Goal: Information Seeking & Learning: Find contact information

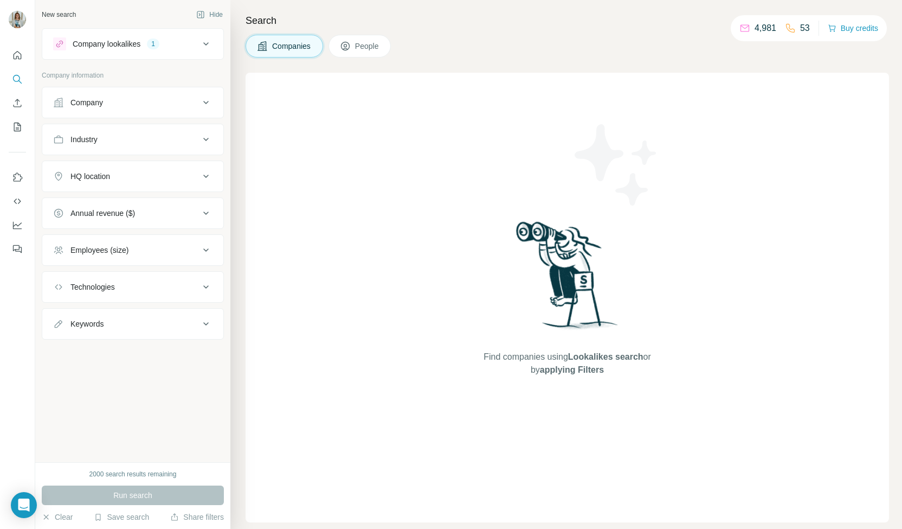
click at [118, 106] on div "Company" at bounding box center [126, 102] width 146 height 11
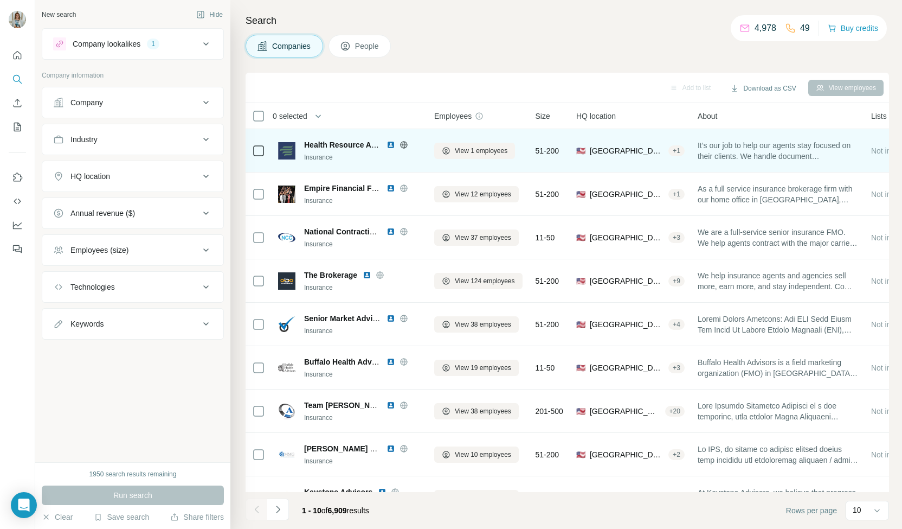
click at [394, 141] on img at bounding box center [390, 144] width 9 height 9
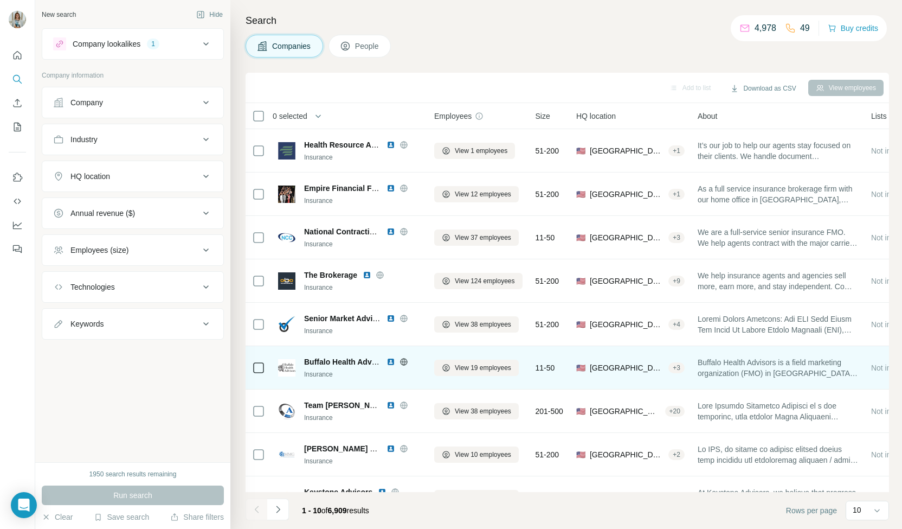
click at [385, 359] on div "Buffalo Health Advisors" at bounding box center [362, 361] width 117 height 11
click at [386, 361] on div "Buffalo Health Advisors" at bounding box center [362, 361] width 117 height 11
click at [395, 359] on div at bounding box center [403, 361] width 35 height 9
click at [390, 358] on img at bounding box center [390, 361] width 9 height 9
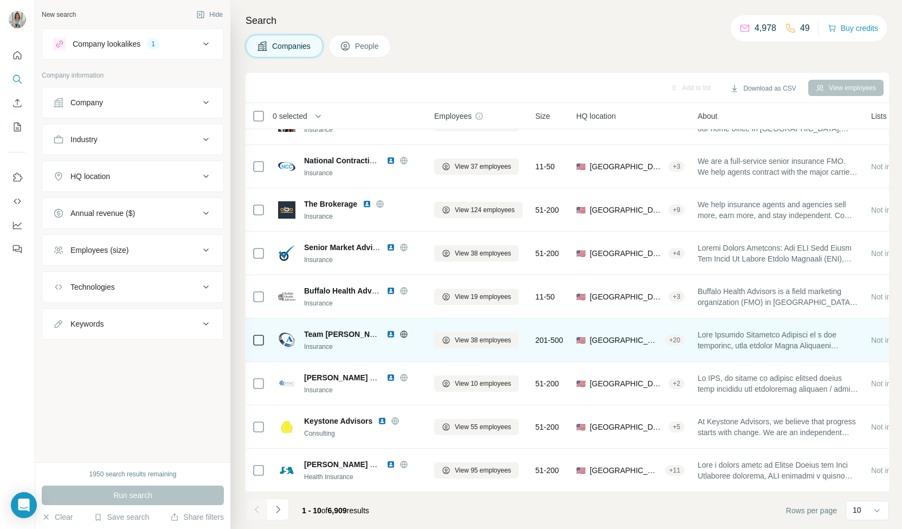
scroll to position [76, 0]
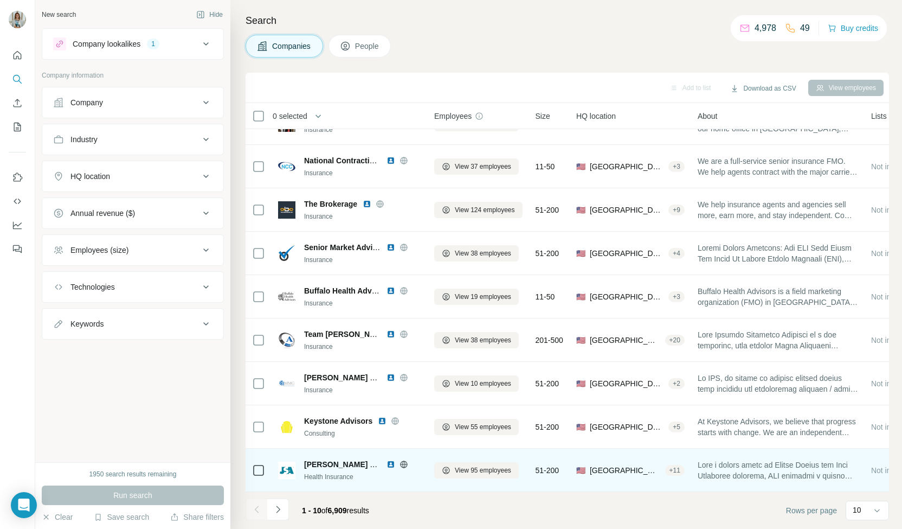
click at [387, 460] on img at bounding box center [390, 464] width 9 height 9
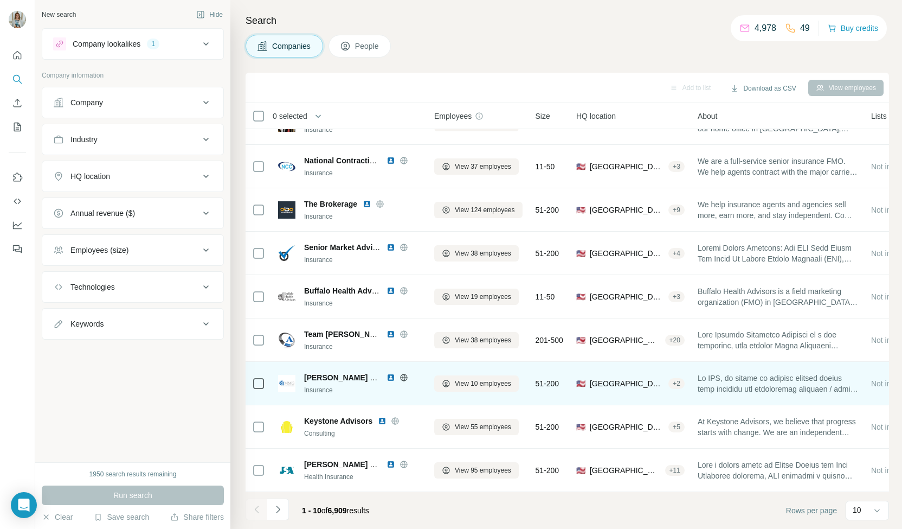
click at [382, 372] on div "McNerney Management Group" at bounding box center [362, 377] width 117 height 11
click at [384, 372] on div "McNerney Management Group" at bounding box center [362, 377] width 117 height 11
click at [393, 375] on img at bounding box center [390, 377] width 9 height 9
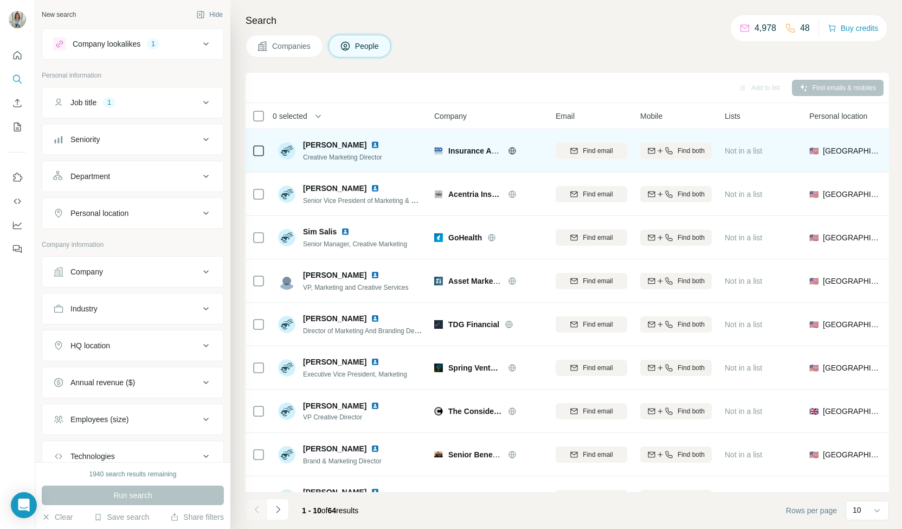
click at [508, 148] on icon at bounding box center [512, 150] width 9 height 9
click at [379, 143] on img at bounding box center [375, 144] width 9 height 9
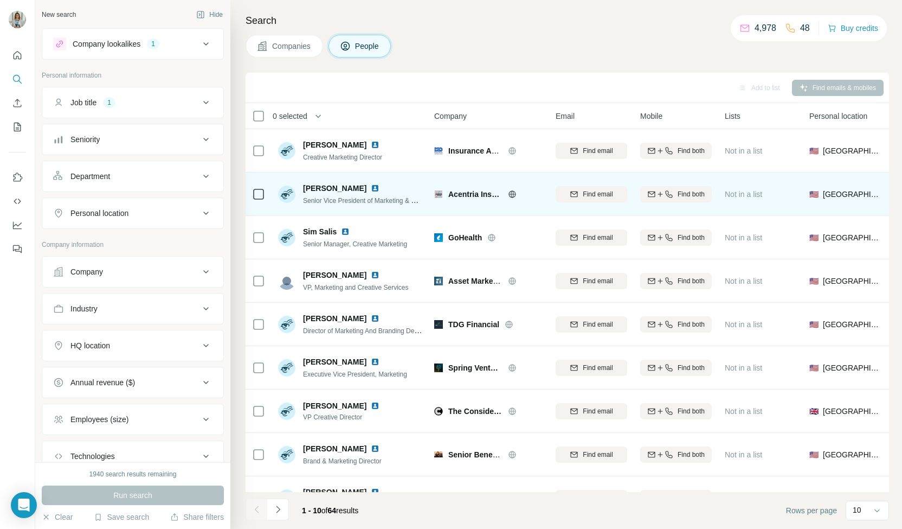
click at [375, 186] on img at bounding box center [375, 188] width 9 height 9
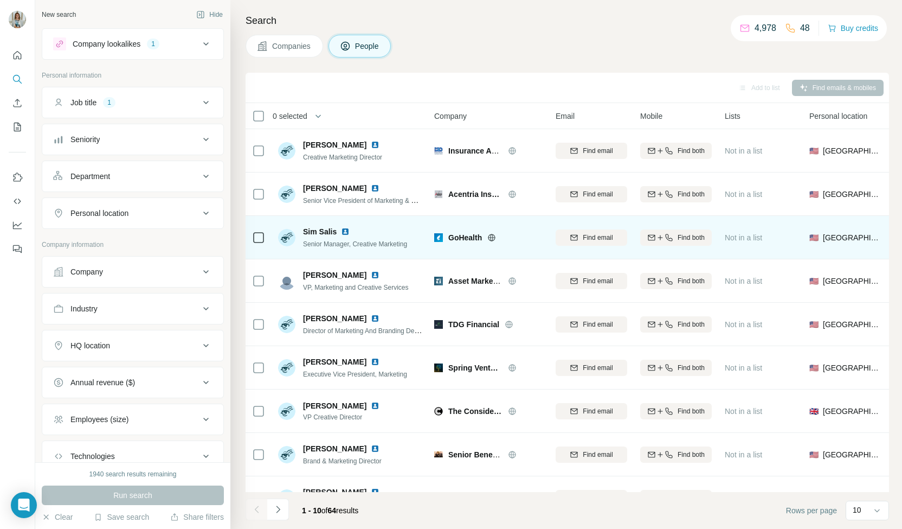
click at [341, 227] on img at bounding box center [345, 231] width 9 height 9
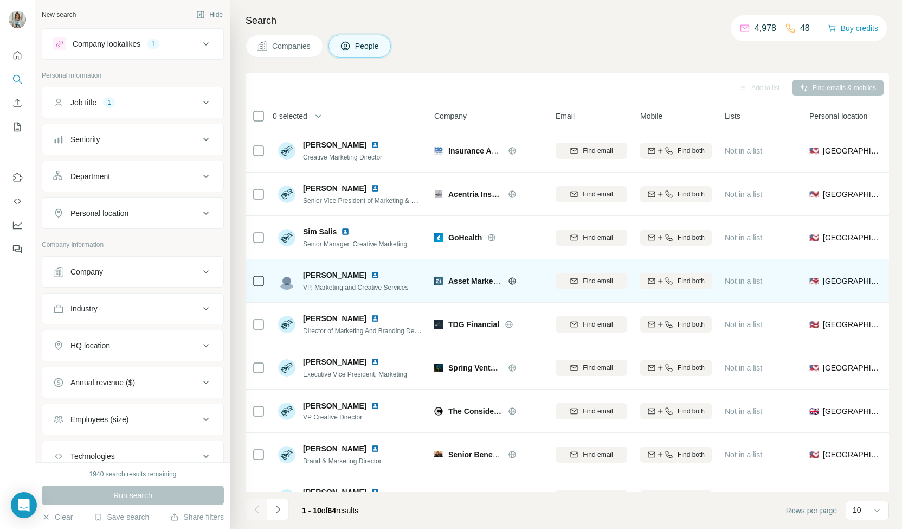
click at [371, 274] on img at bounding box center [375, 274] width 9 height 9
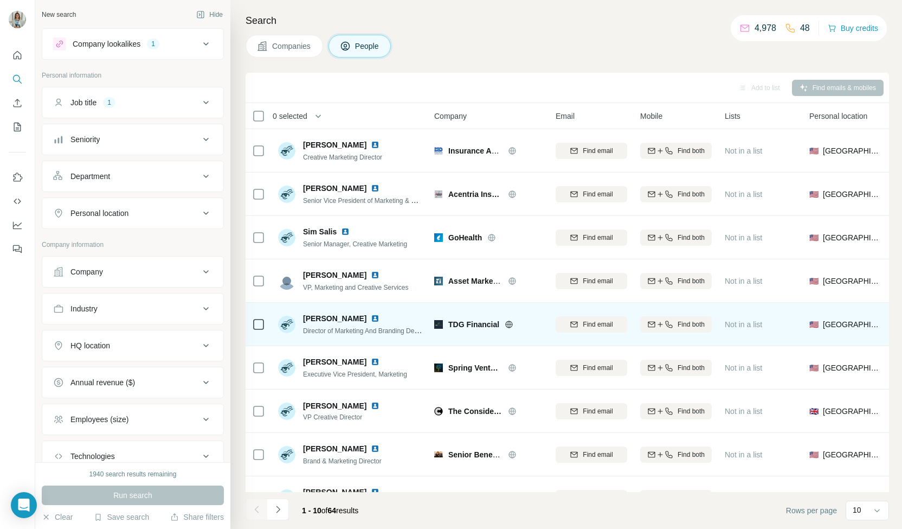
click at [371, 317] on img at bounding box center [375, 318] width 9 height 9
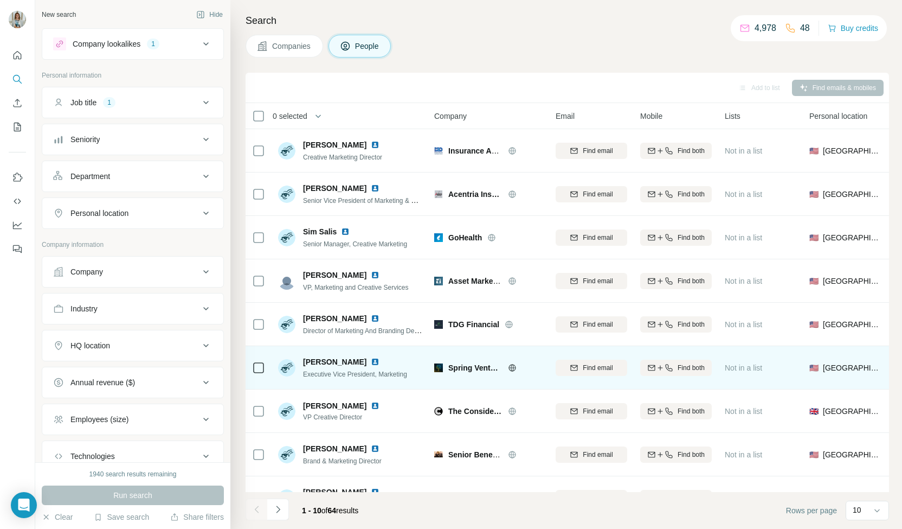
click at [371, 359] on img at bounding box center [375, 361] width 9 height 9
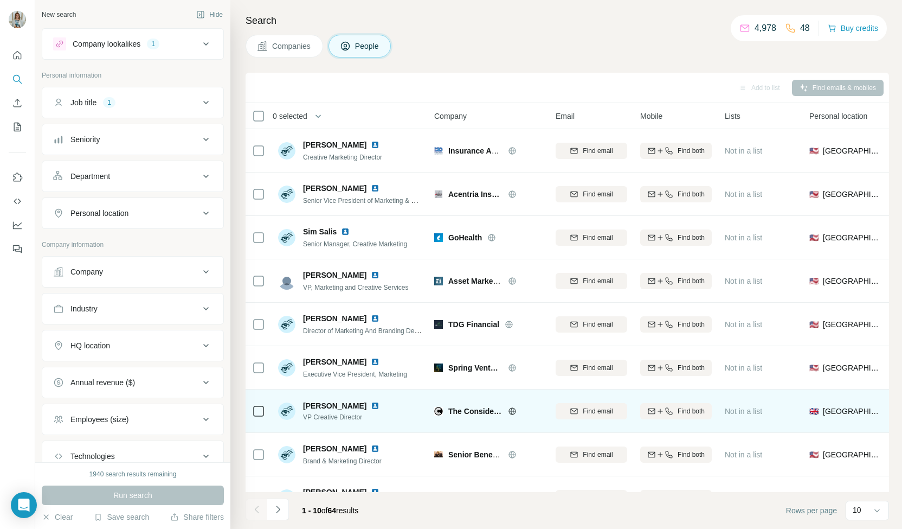
click at [371, 403] on img at bounding box center [375, 405] width 9 height 9
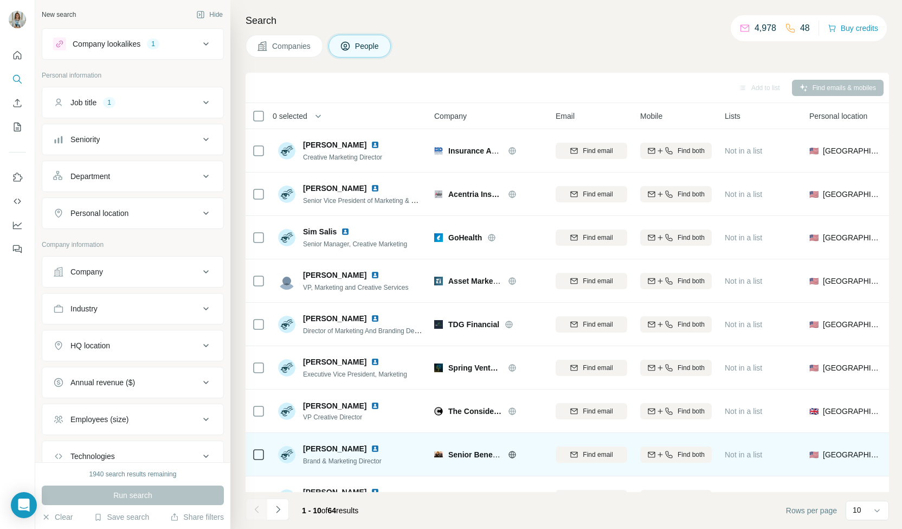
click at [379, 448] on img at bounding box center [375, 448] width 9 height 9
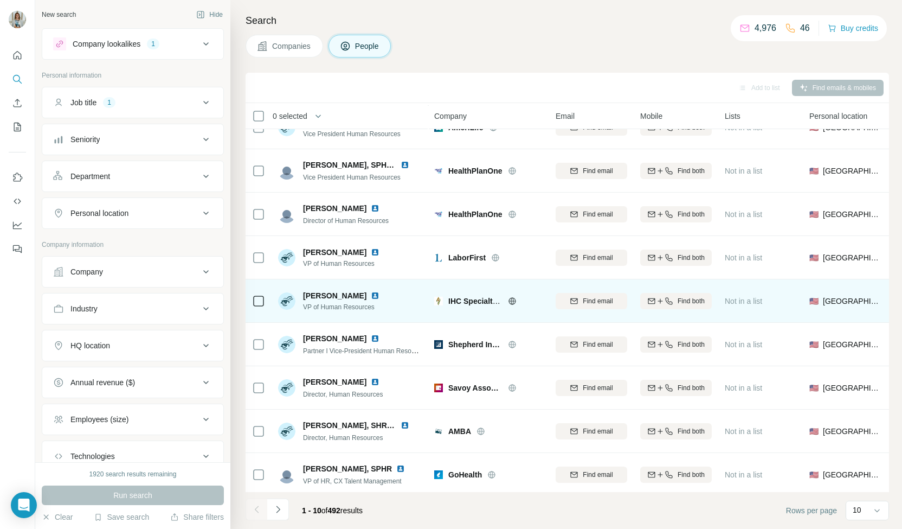
scroll to position [76, 0]
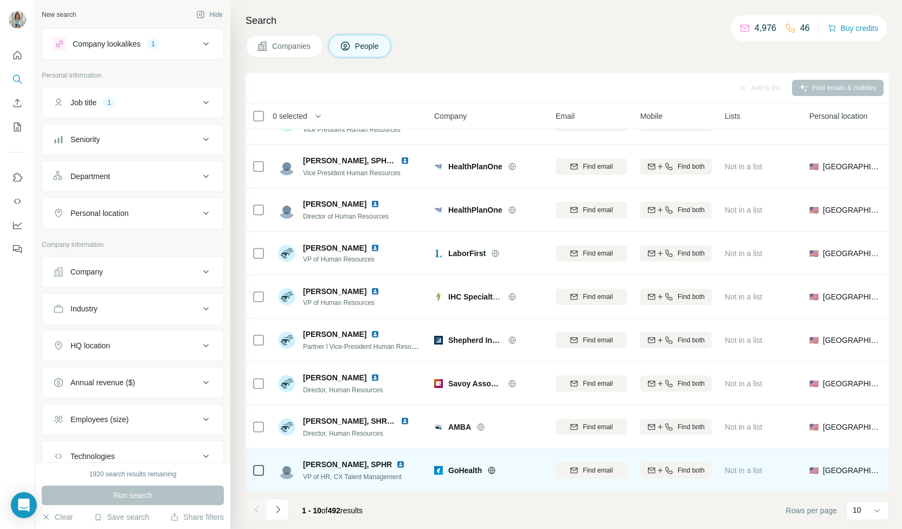
click at [396, 460] on img at bounding box center [400, 464] width 9 height 9
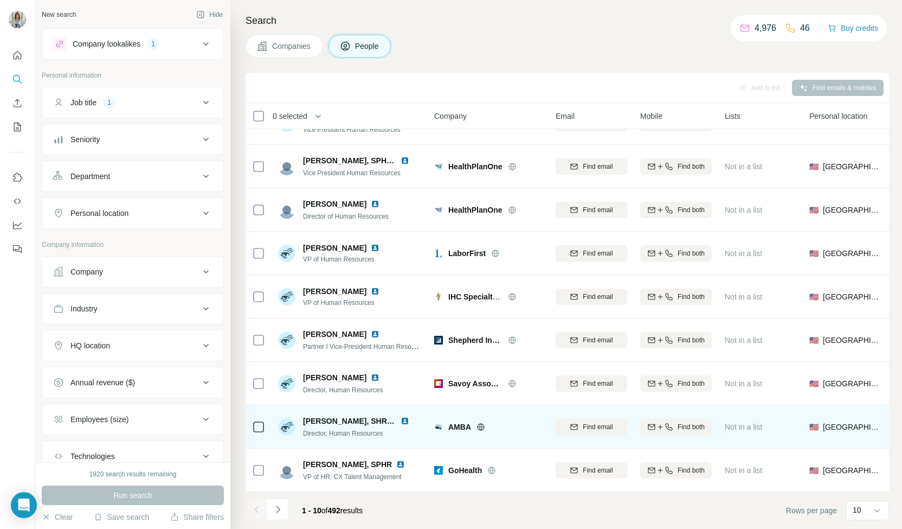
click at [414, 416] on div at bounding box center [418, 420] width 9 height 9
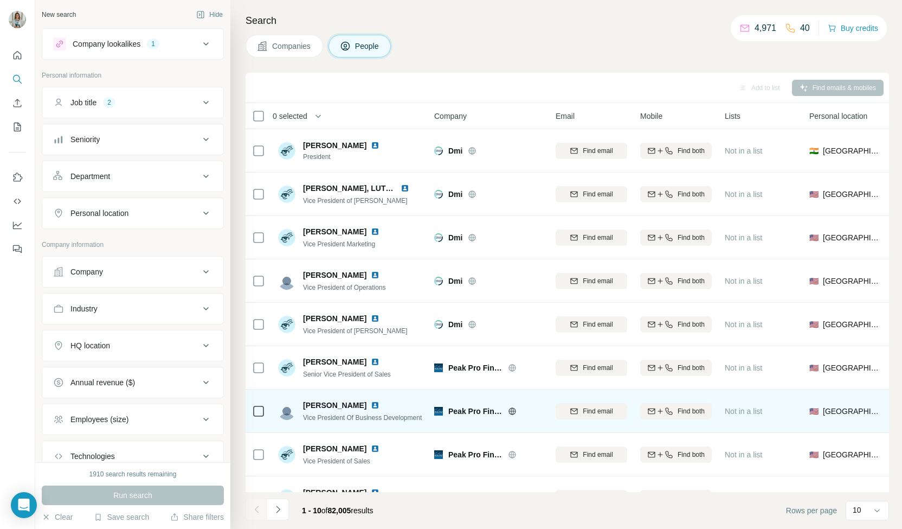
click at [371, 403] on img at bounding box center [375, 405] width 9 height 9
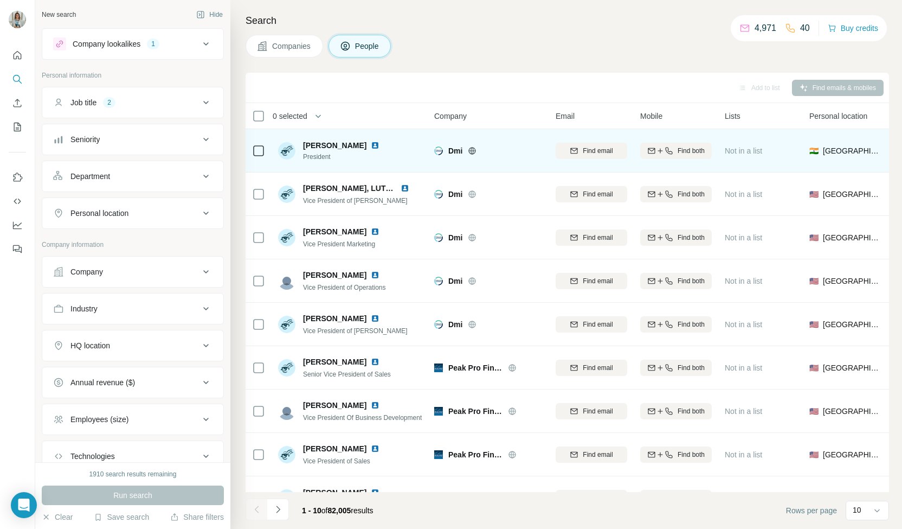
click at [379, 146] on img at bounding box center [375, 145] width 9 height 9
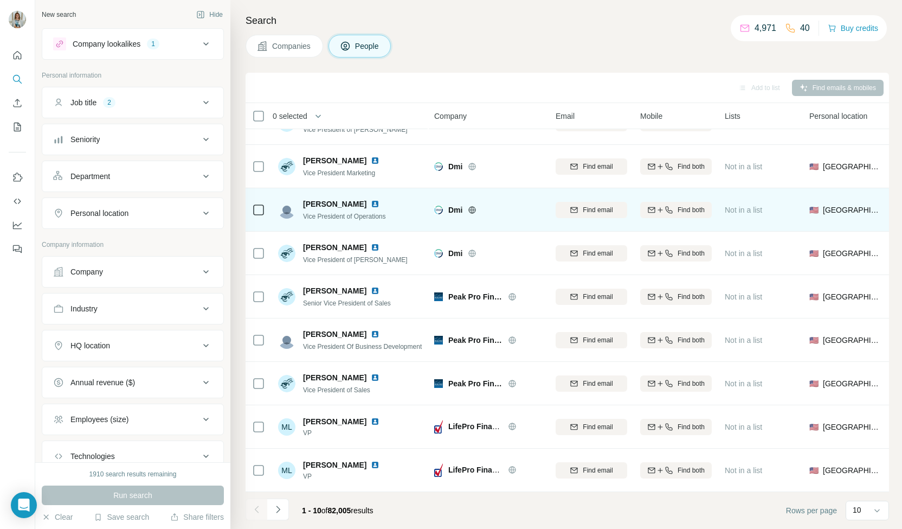
scroll to position [76, 0]
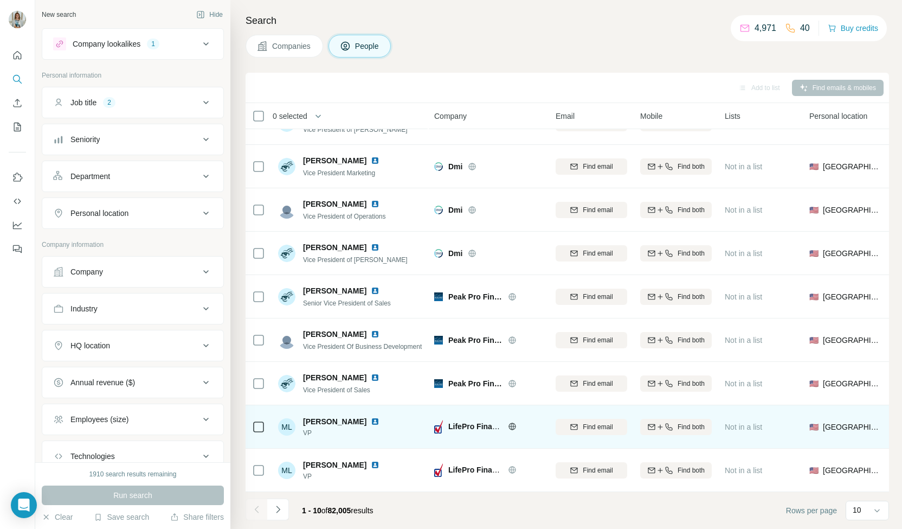
click at [379, 417] on img at bounding box center [375, 421] width 9 height 9
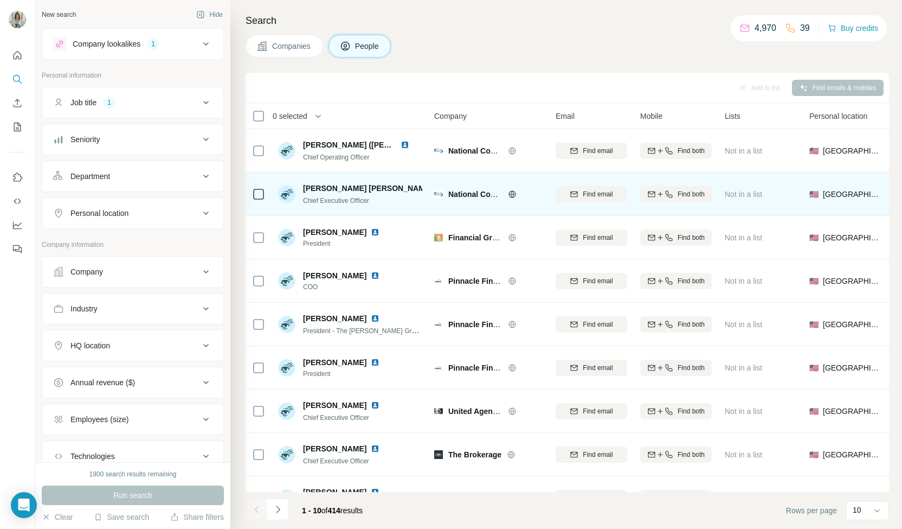
click at [437, 188] on img at bounding box center [441, 188] width 9 height 9
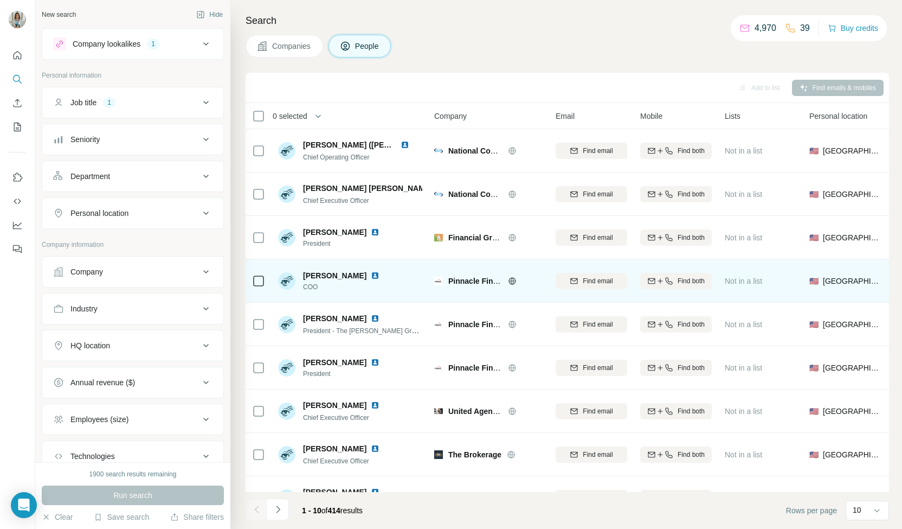
click at [371, 272] on img at bounding box center [375, 275] width 9 height 9
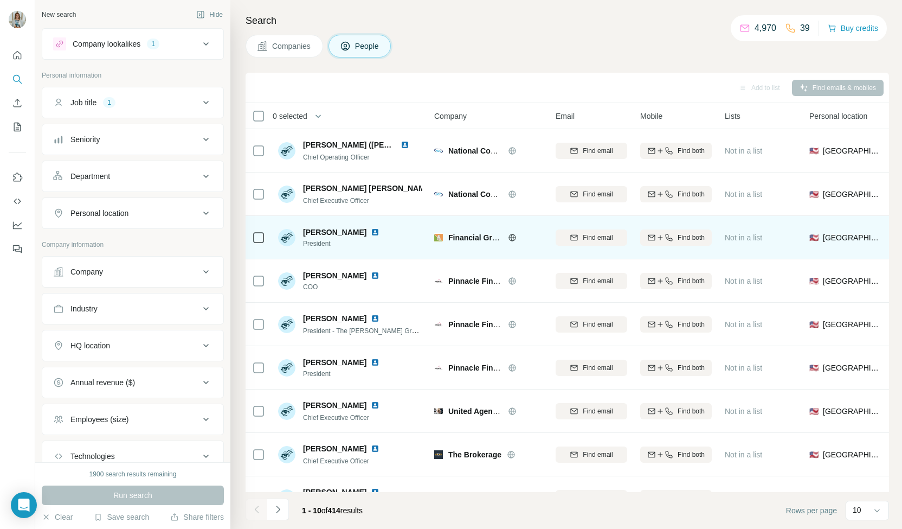
click at [371, 232] on img at bounding box center [375, 232] width 9 height 9
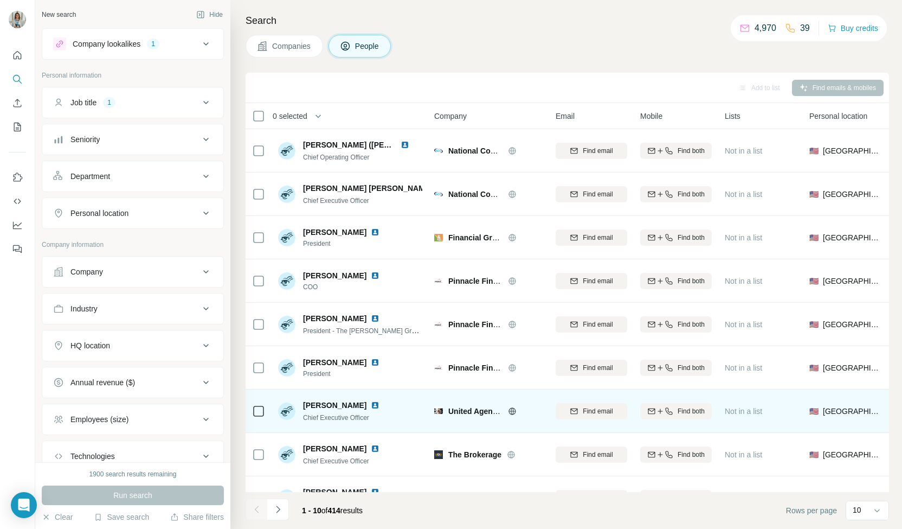
scroll to position [54, 0]
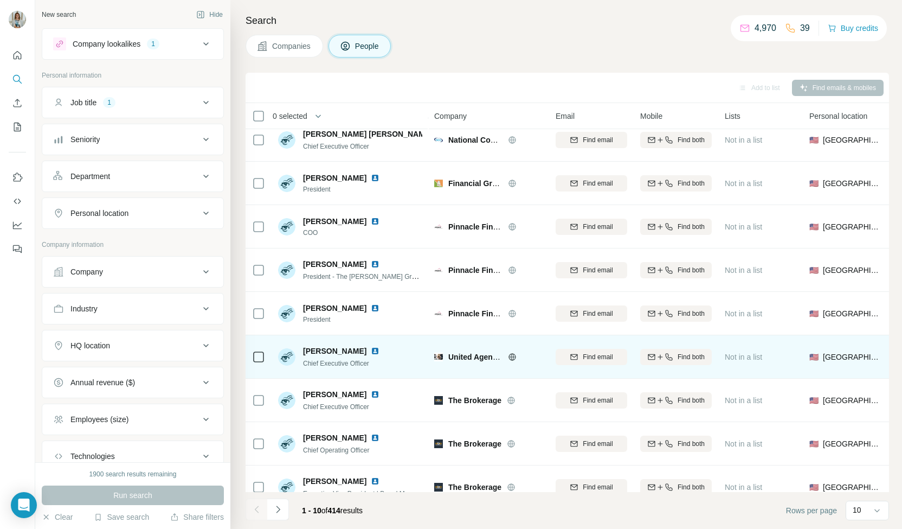
click at [384, 350] on div at bounding box center [388, 350] width 9 height 9
click at [345, 351] on div "[PERSON_NAME]" at bounding box center [347, 350] width 89 height 11
click at [345, 351] on div "Casey Lillie" at bounding box center [347, 350] width 89 height 11
click at [346, 351] on div "Casey Lillie" at bounding box center [347, 350] width 89 height 11
click at [371, 349] on img at bounding box center [375, 350] width 9 height 9
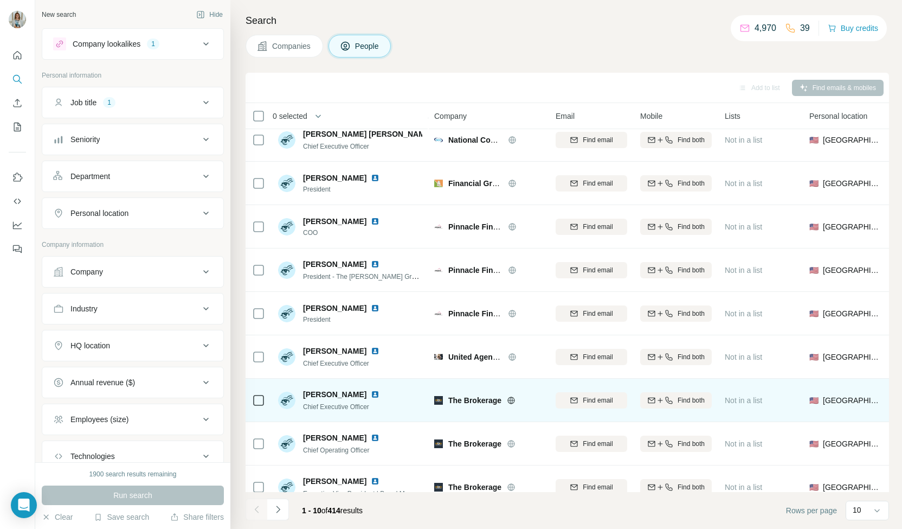
scroll to position [76, 0]
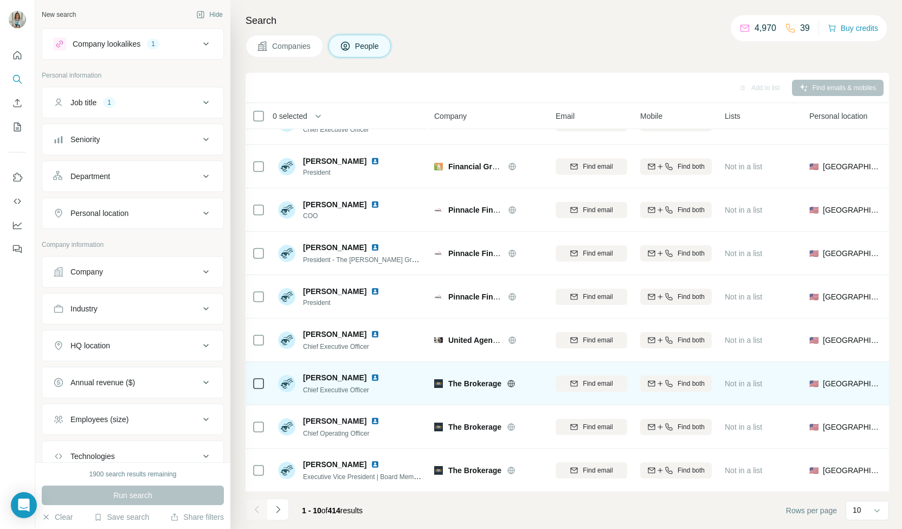
click at [371, 374] on img at bounding box center [375, 377] width 9 height 9
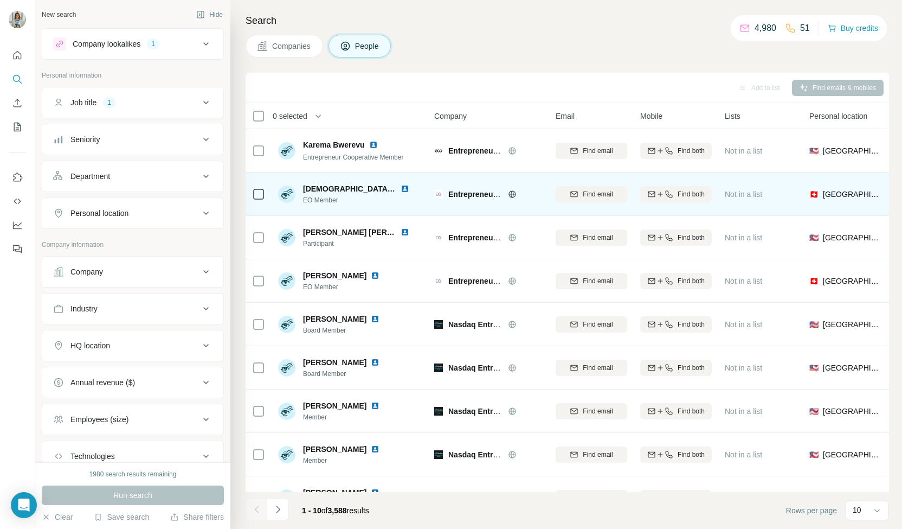
click at [402, 189] on img at bounding box center [405, 188] width 9 height 9
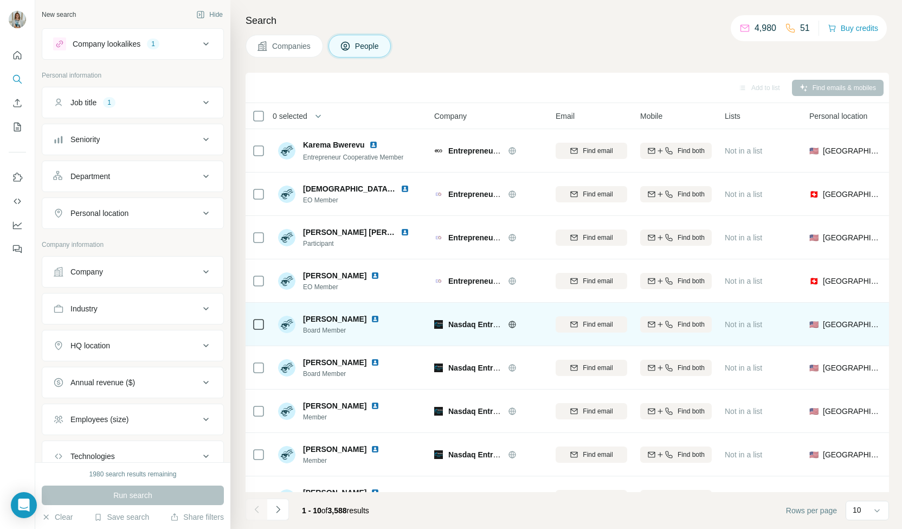
click at [371, 318] on img at bounding box center [375, 318] width 9 height 9
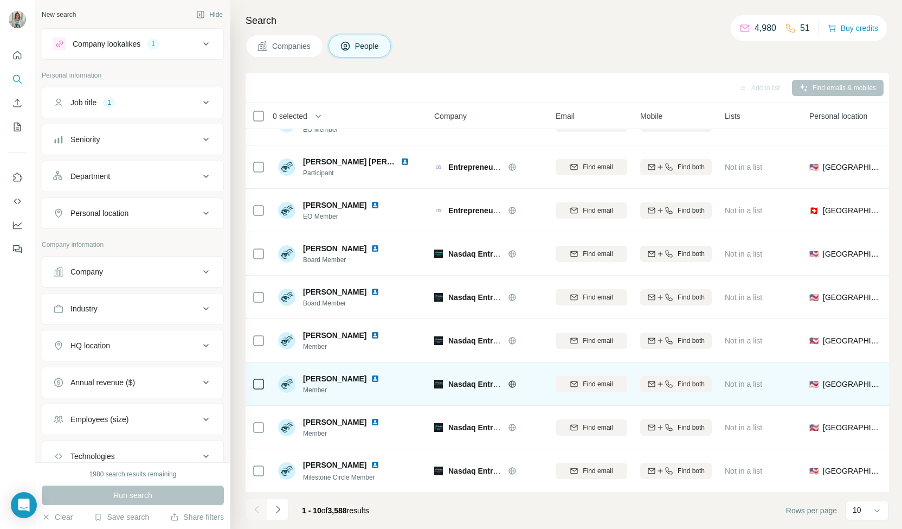
scroll to position [76, 0]
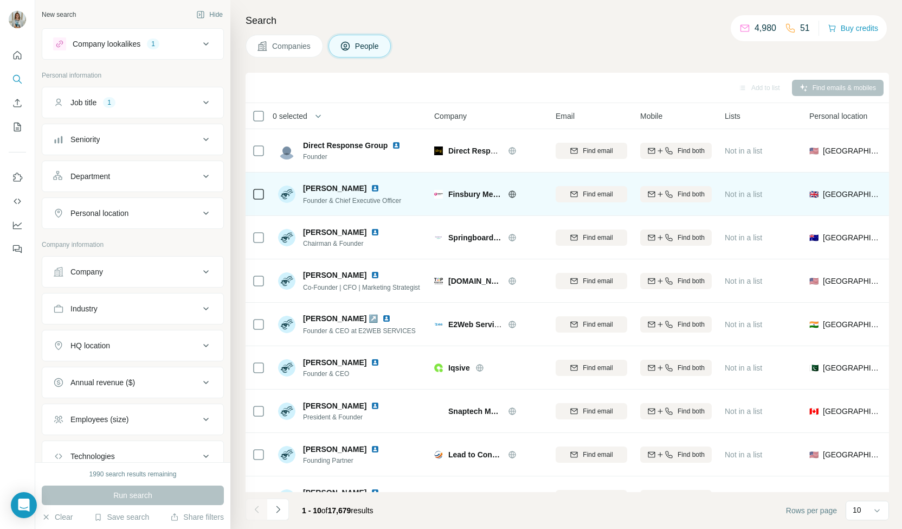
click at [371, 189] on img at bounding box center [375, 188] width 9 height 9
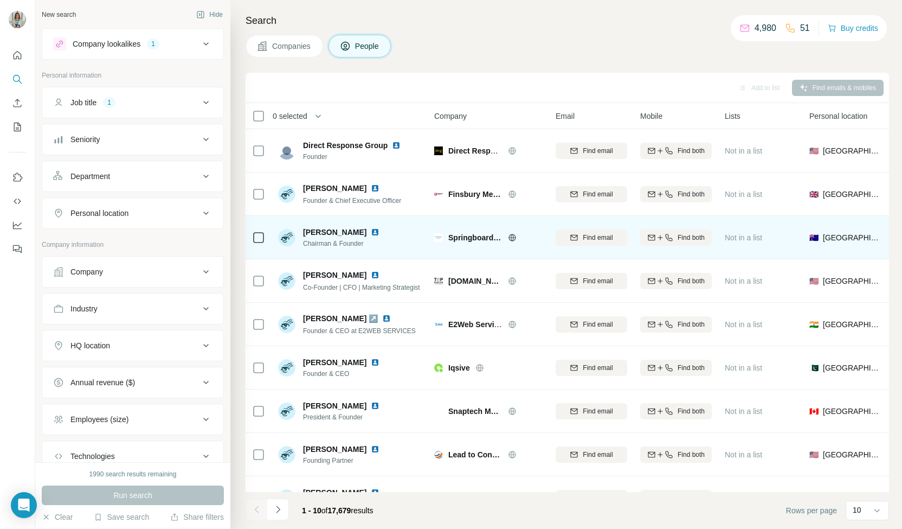
click at [371, 231] on img at bounding box center [375, 232] width 9 height 9
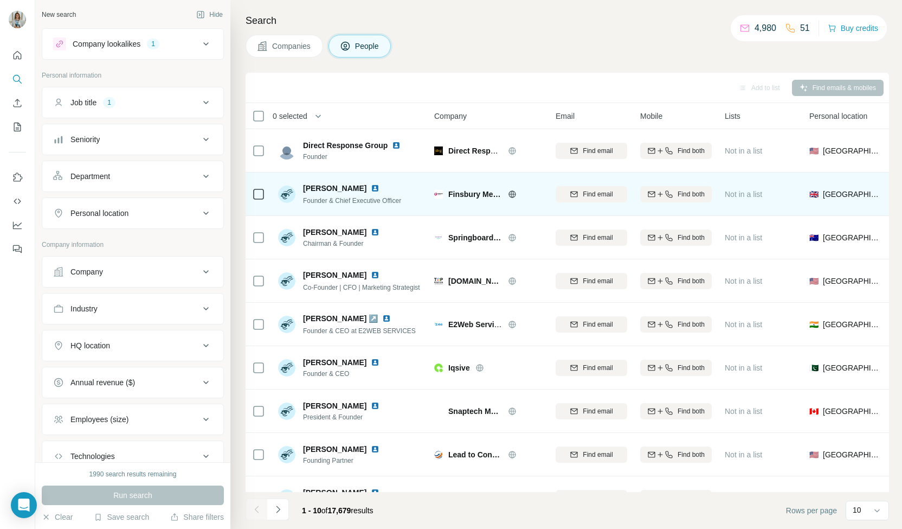
click at [371, 190] on img at bounding box center [375, 188] width 9 height 9
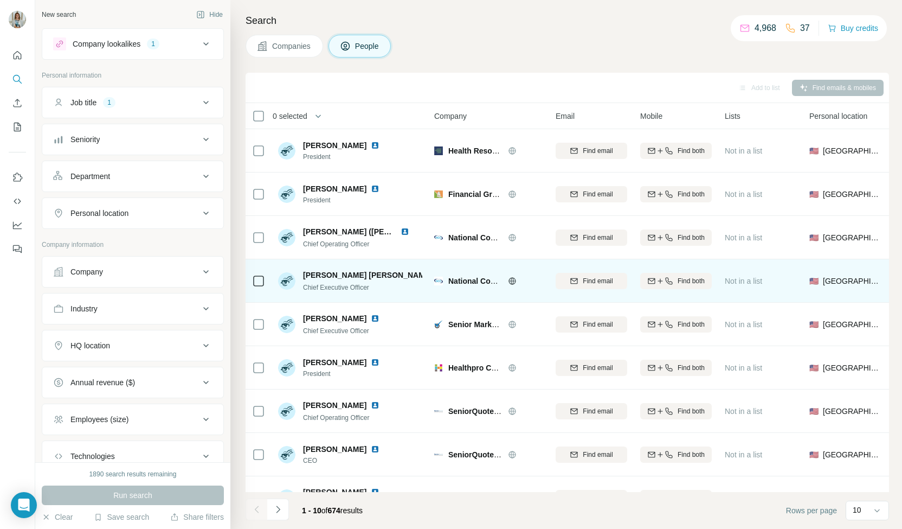
click at [437, 278] on img at bounding box center [441, 274] width 9 height 9
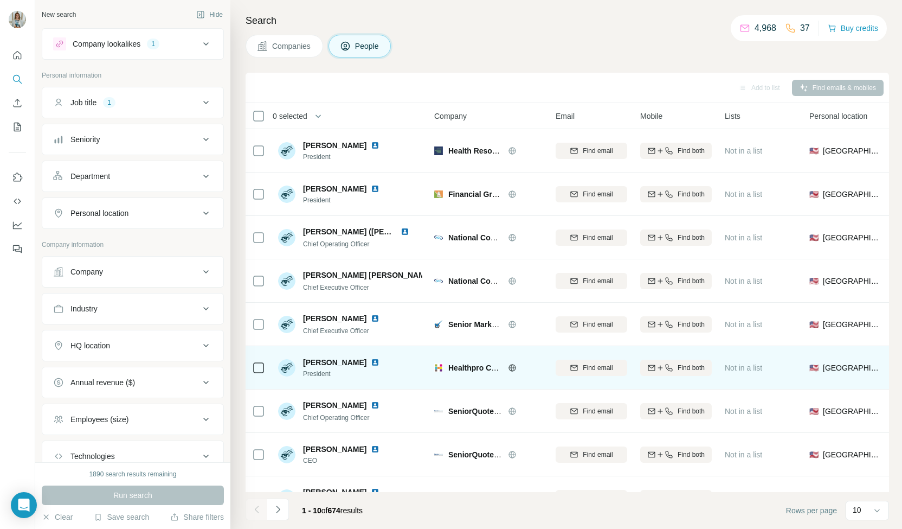
click at [362, 362] on div "Marcus Greene" at bounding box center [347, 362] width 89 height 11
click at [371, 362] on img at bounding box center [375, 362] width 9 height 9
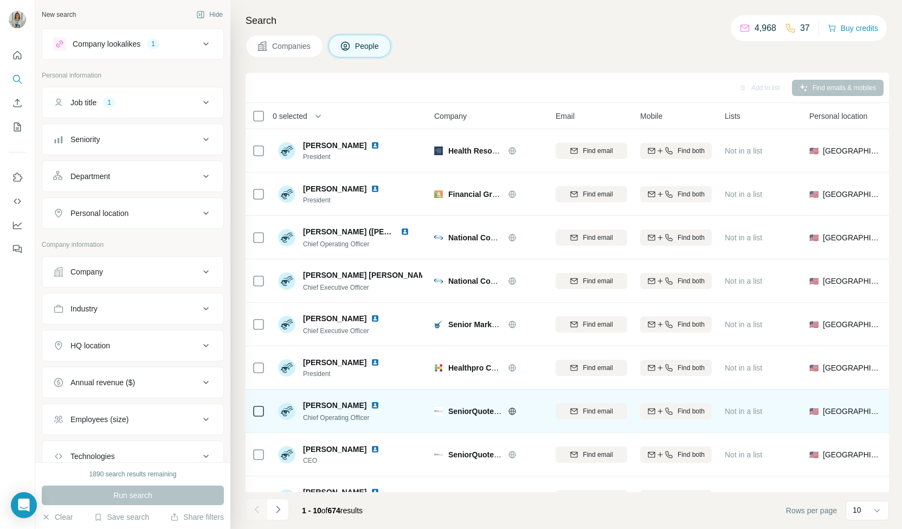
click at [371, 407] on img at bounding box center [375, 405] width 9 height 9
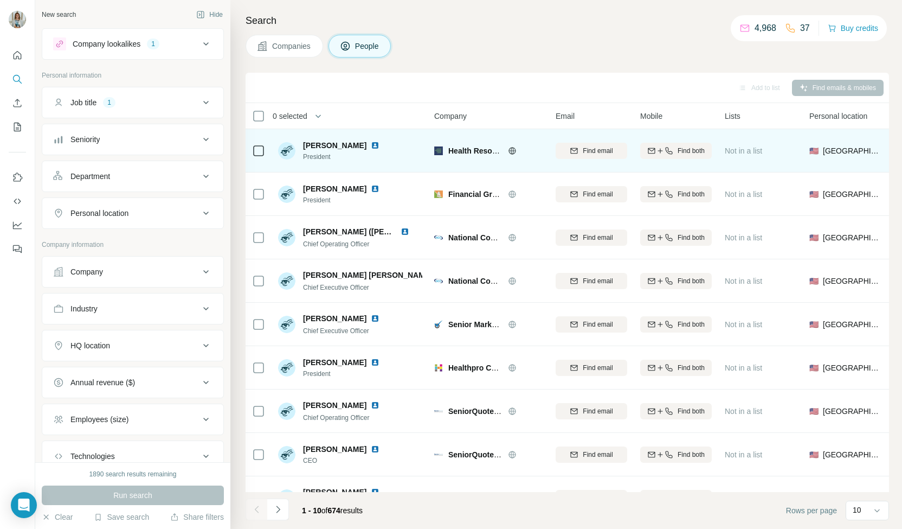
click at [379, 143] on img at bounding box center [375, 145] width 9 height 9
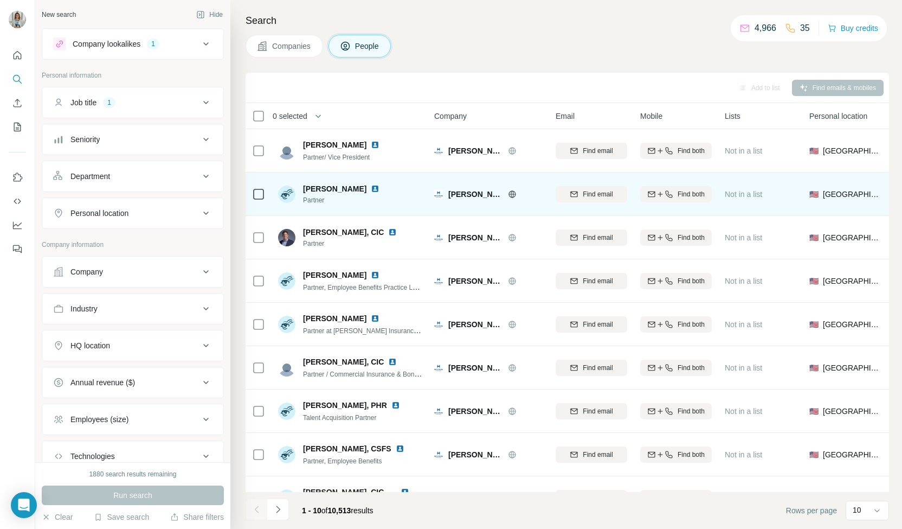
click at [371, 188] on img at bounding box center [375, 188] width 9 height 9
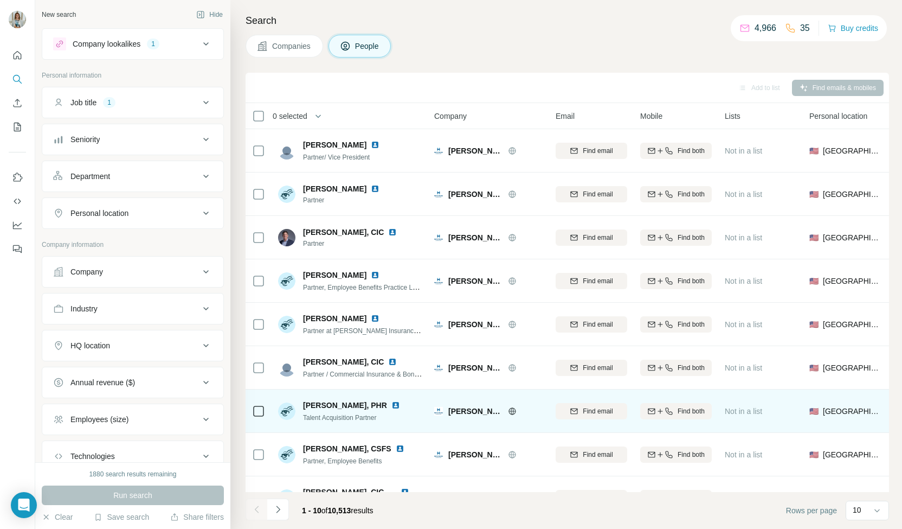
scroll to position [76, 0]
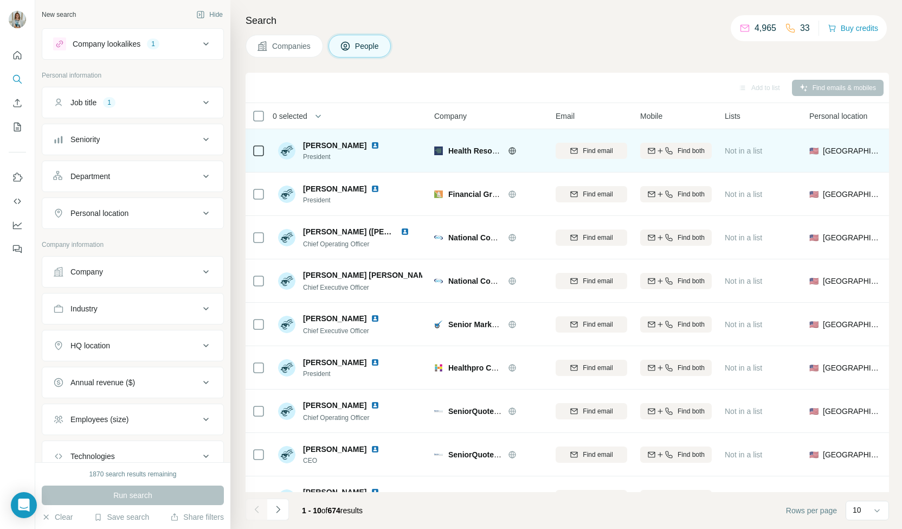
click at [379, 144] on img at bounding box center [375, 145] width 9 height 9
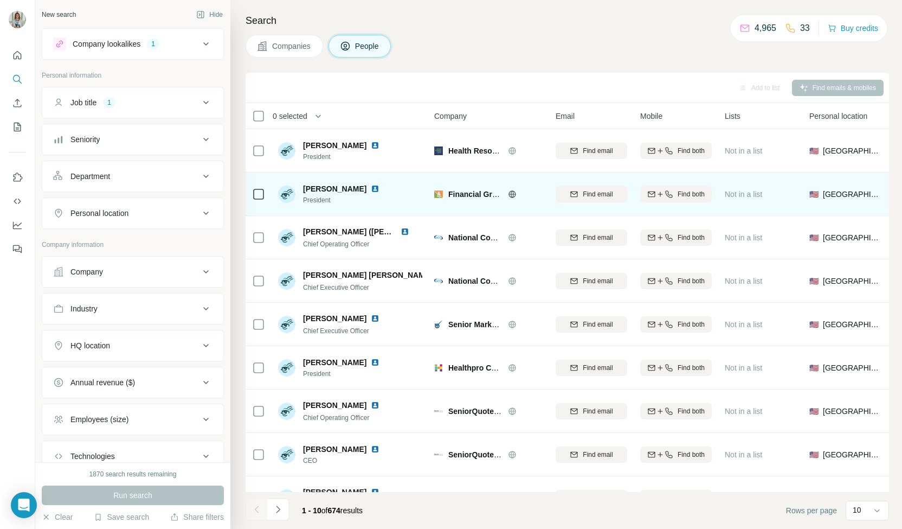
click at [371, 188] on img at bounding box center [375, 188] width 9 height 9
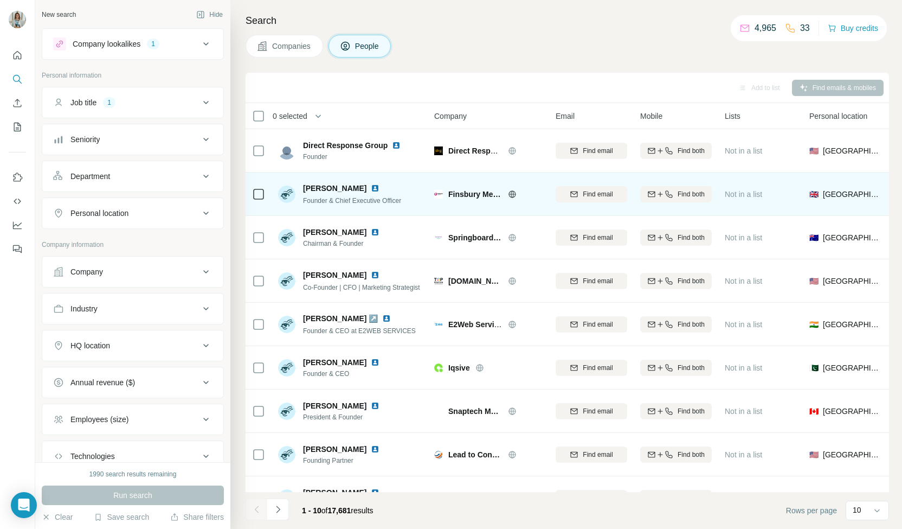
click at [362, 192] on div "[PERSON_NAME]" at bounding box center [352, 188] width 98 height 11
click at [371, 190] on img at bounding box center [375, 188] width 9 height 9
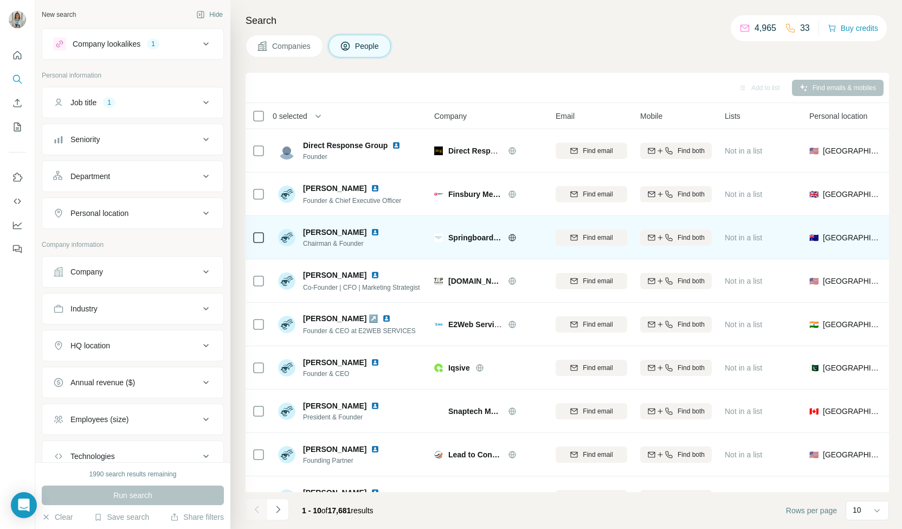
click at [371, 234] on img at bounding box center [375, 232] width 9 height 9
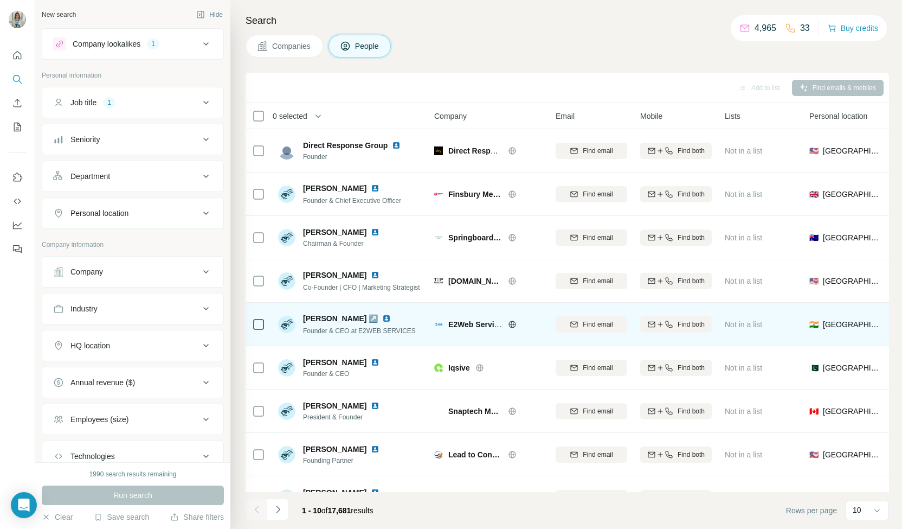
click at [382, 320] on img at bounding box center [386, 318] width 9 height 9
